Goal: Information Seeking & Learning: Find specific fact

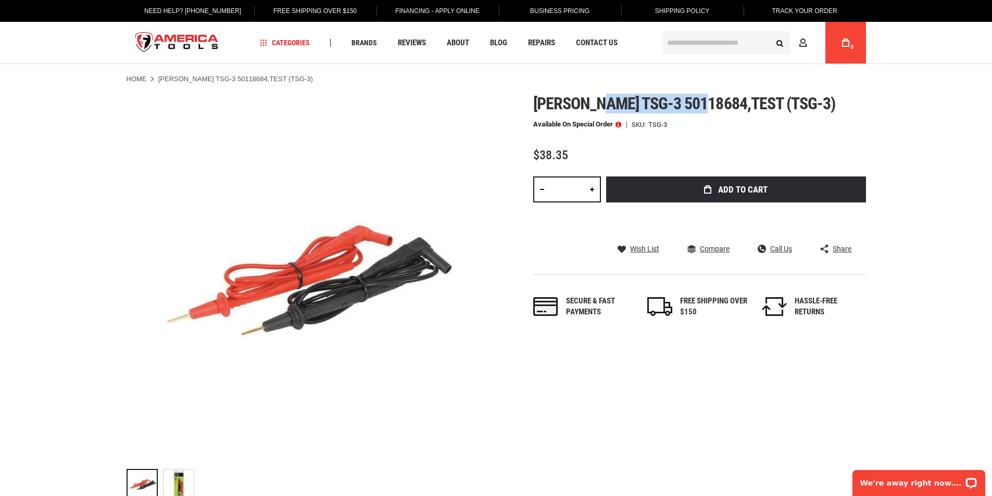
drag, startPoint x: 708, startPoint y: 103, endPoint x: 605, endPoint y: 101, distance: 103.6
click at [605, 101] on span "[PERSON_NAME] tsg-3 50118684,test (tsg-3)" at bounding box center [684, 104] width 302 height 20
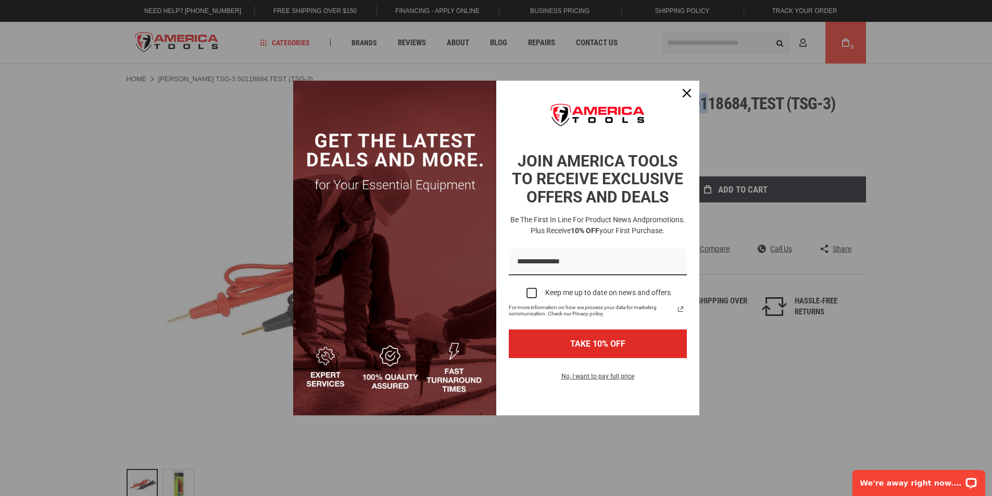
copy span "tsg-3 50118684"
click at [685, 94] on icon "close icon" at bounding box center [686, 93] width 8 height 8
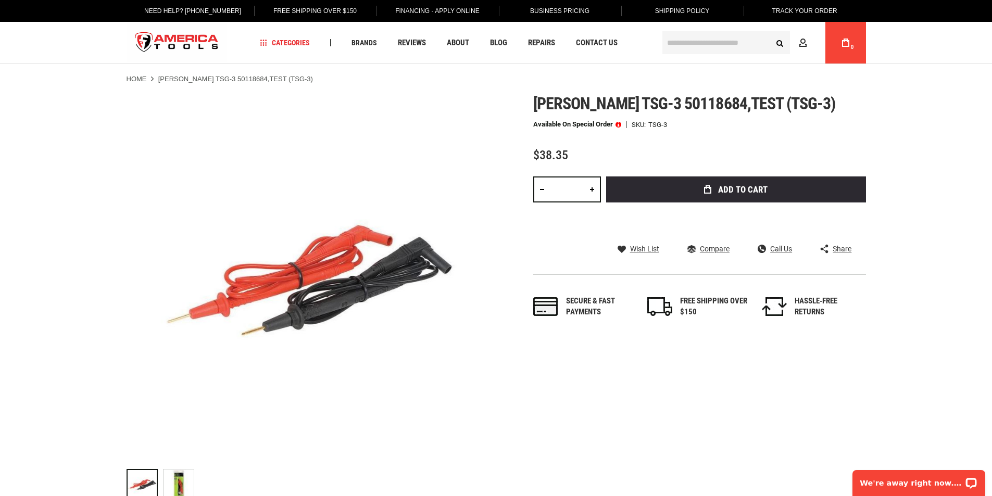
click at [618, 124] on span at bounding box center [618, 124] width 6 height 7
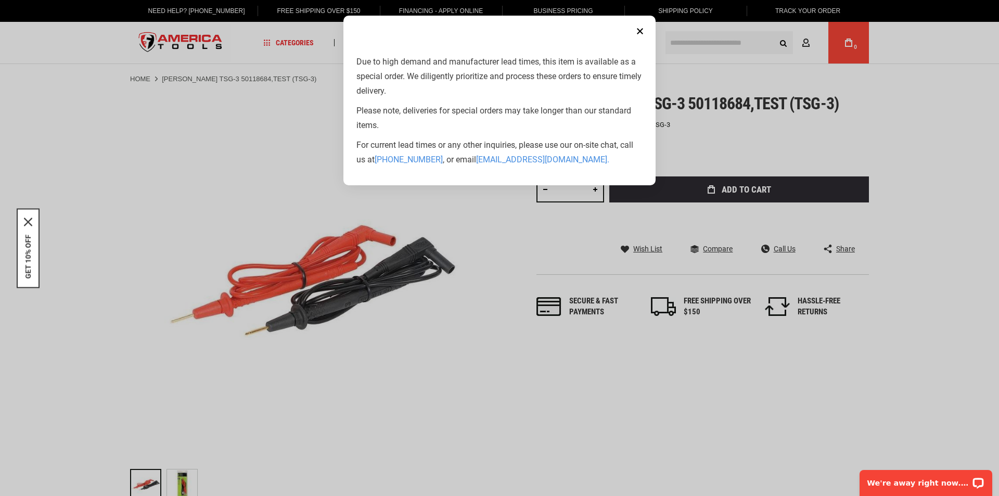
click at [635, 30] on button "Close" at bounding box center [640, 31] width 21 height 21
